Goal: Task Accomplishment & Management: Complete application form

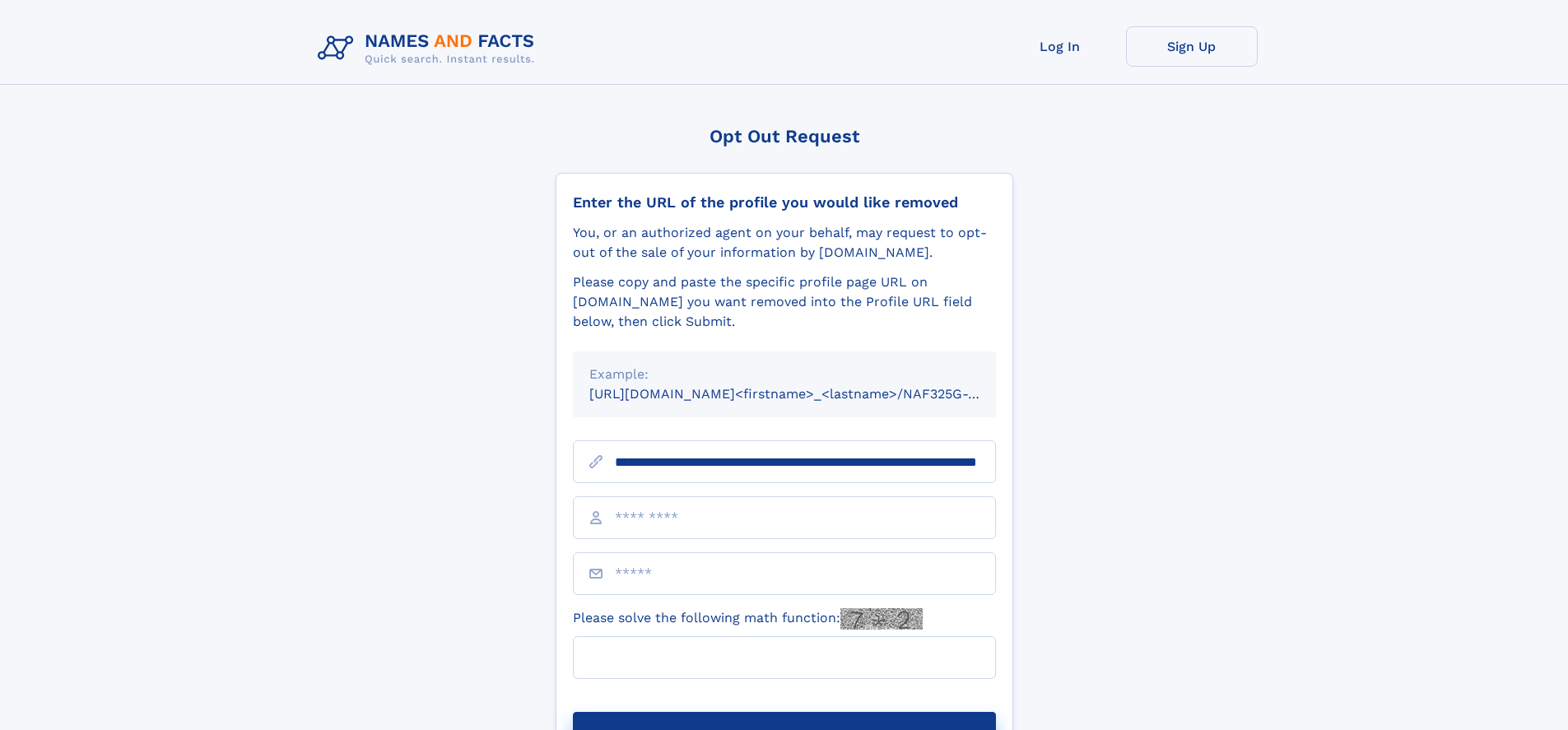
scroll to position [0, 184]
type input "**********"
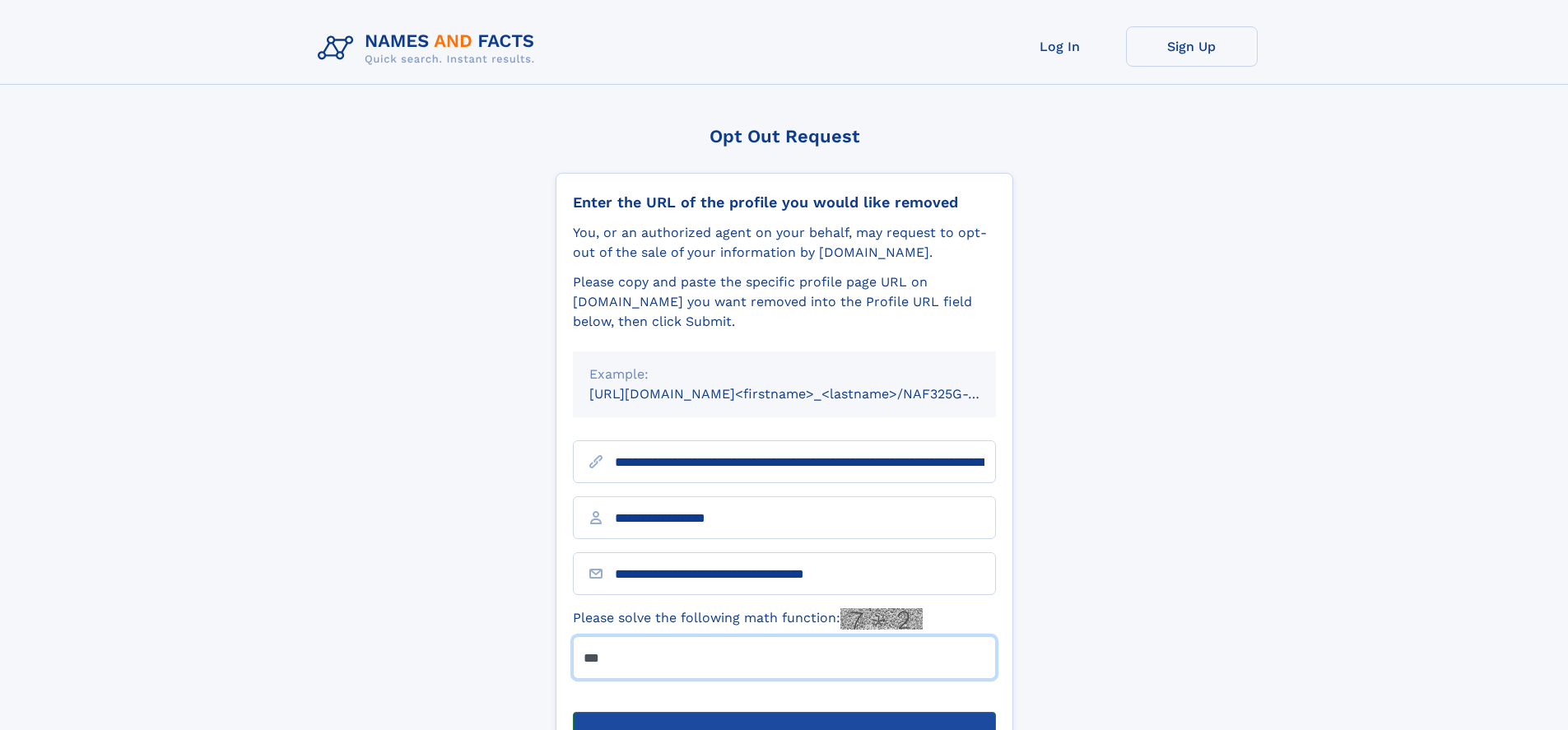
type input "***"
click at [784, 713] on button "Submit Opt Out Request" at bounding box center [784, 739] width 423 height 53
